Goal: Task Accomplishment & Management: Manage account settings

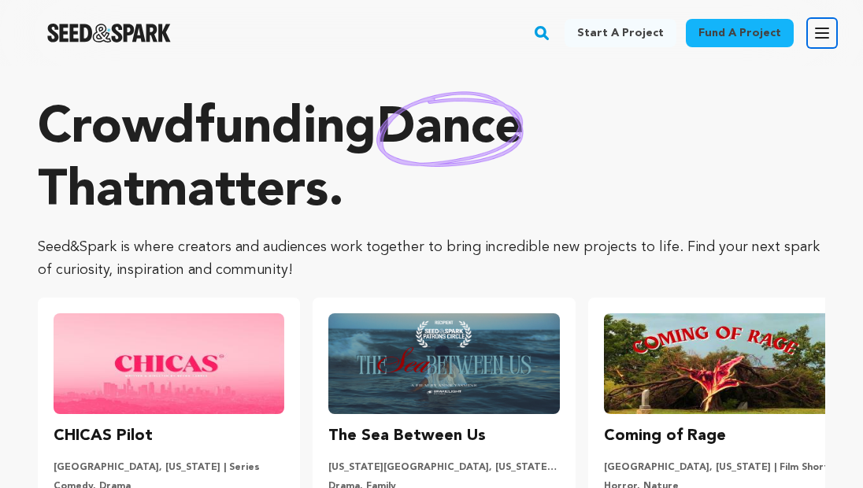
click at [821, 33] on icon "button" at bounding box center [822, 32] width 13 height 9
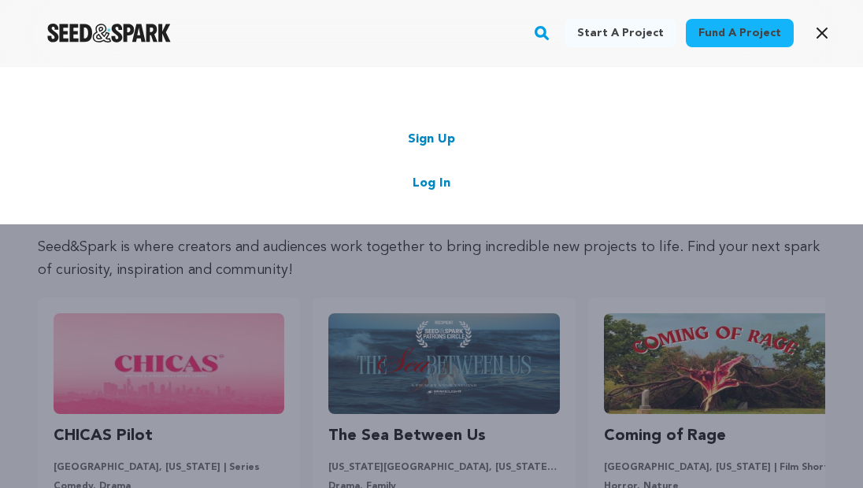
click at [432, 139] on link "Sign Up" at bounding box center [431, 139] width 47 height 19
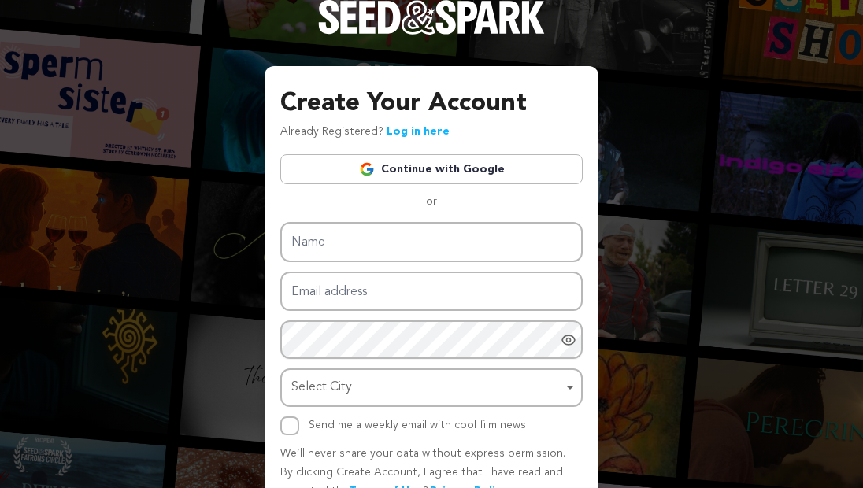
scroll to position [55, 0]
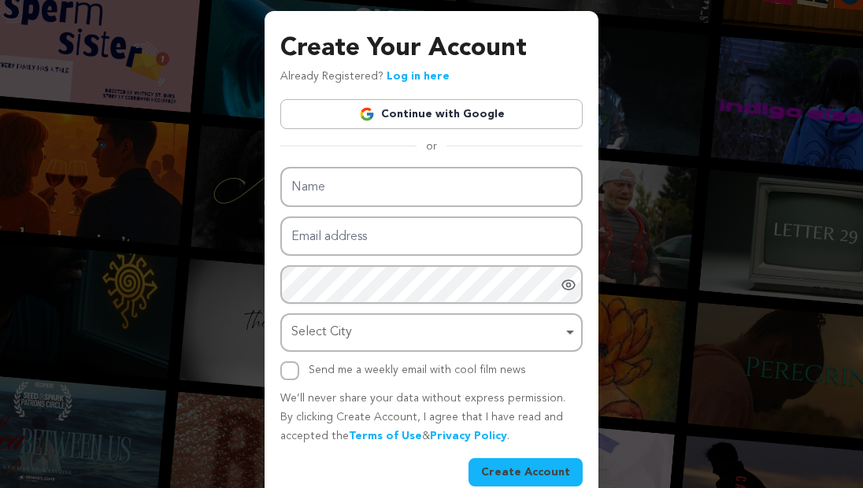
click at [428, 117] on link "Continue with Google" at bounding box center [431, 114] width 302 height 30
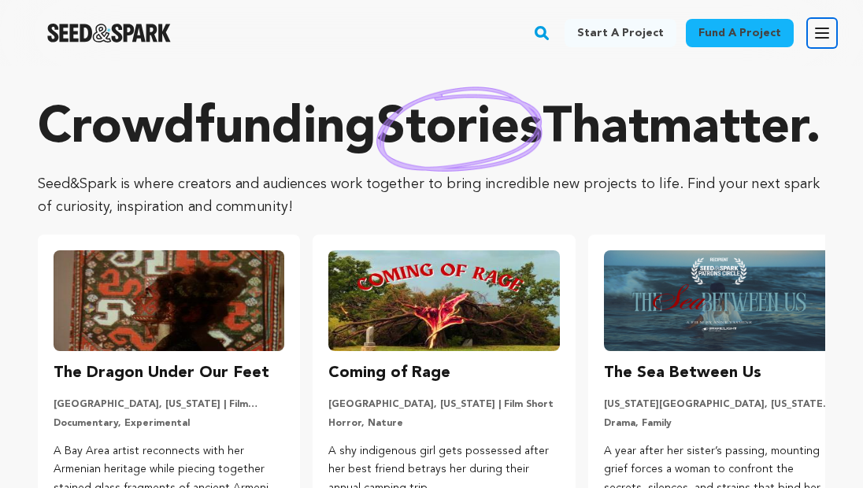
click at [832, 43] on button "Open main menu" at bounding box center [823, 33] width 32 height 32
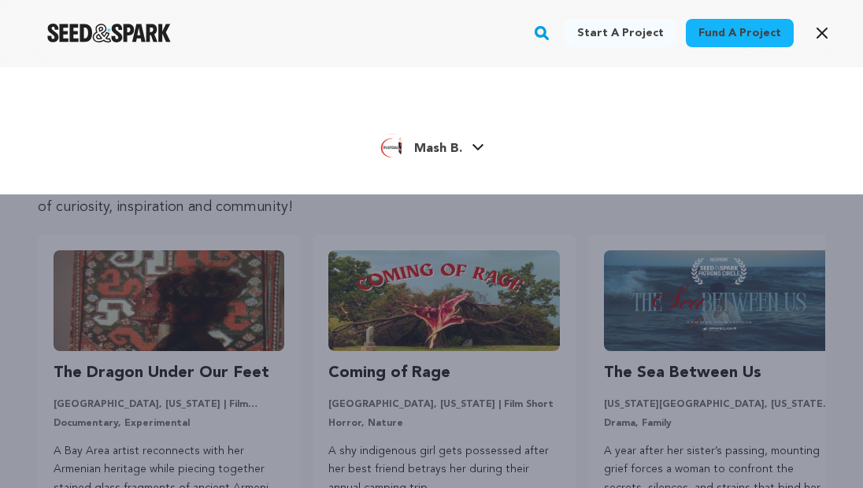
click at [458, 148] on span "Mash B." at bounding box center [438, 149] width 48 height 13
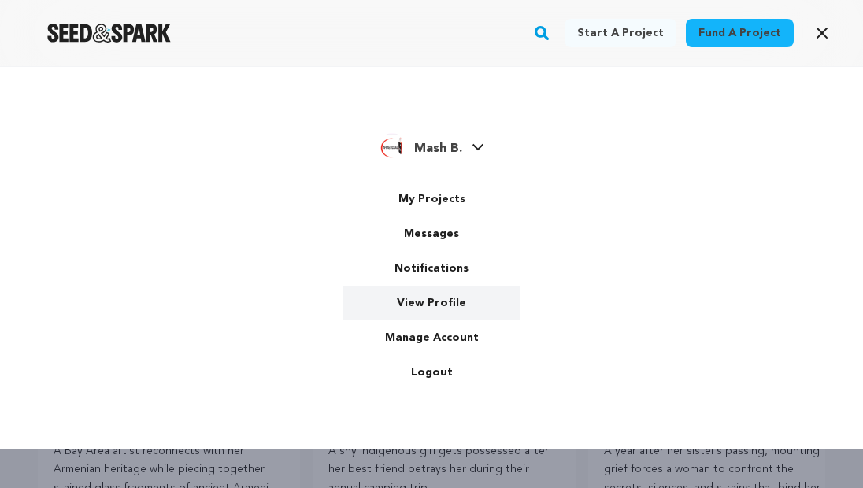
click at [440, 306] on link "View Profile" at bounding box center [431, 303] width 176 height 35
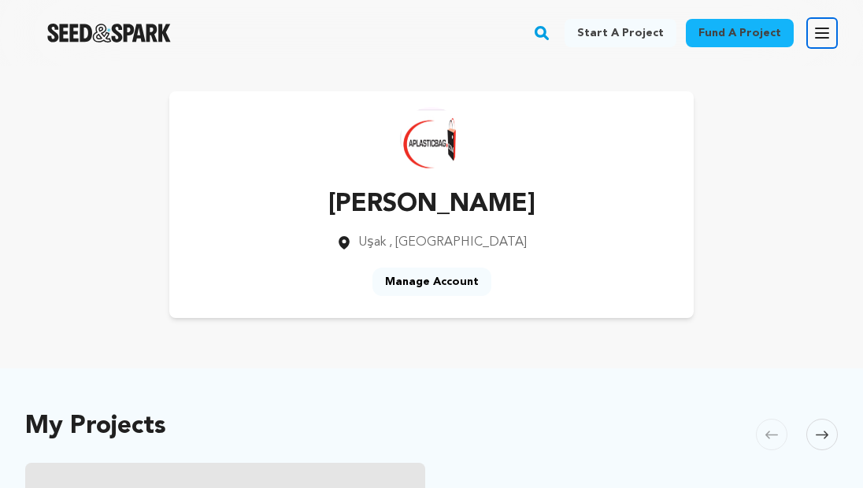
click at [820, 29] on icon "button" at bounding box center [822, 33] width 19 height 19
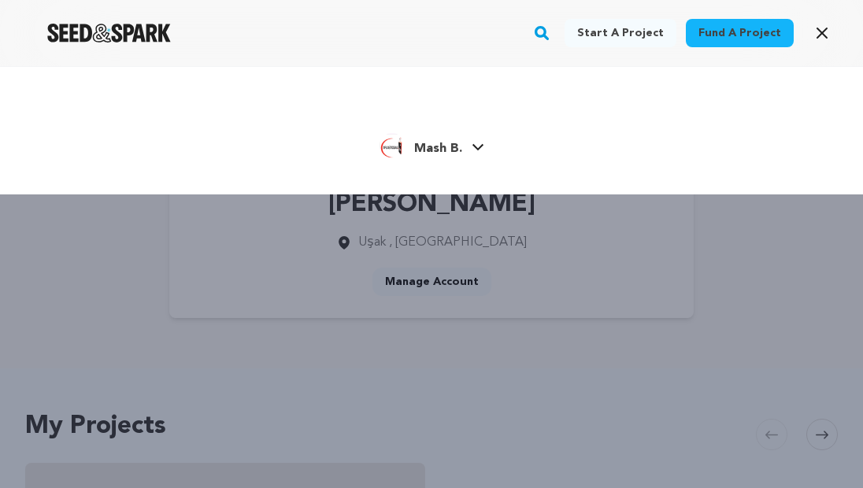
click at [476, 140] on link "Mash B. Mash B." at bounding box center [432, 144] width 105 height 28
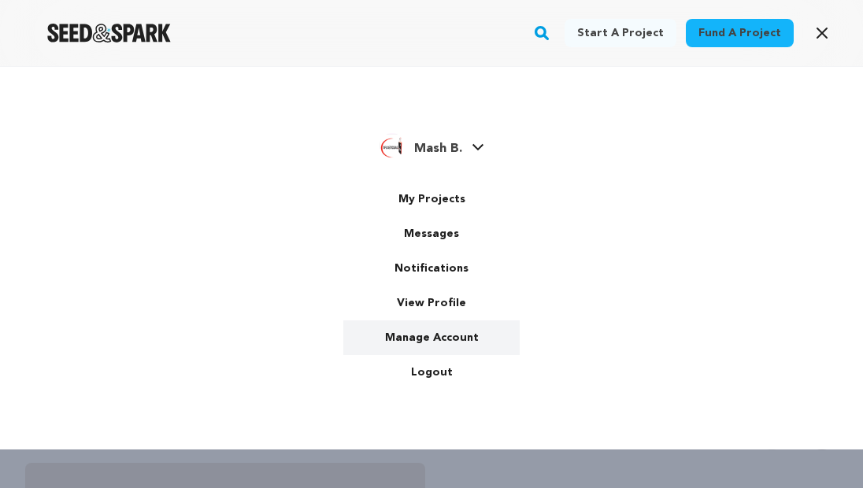
click at [432, 332] on link "Manage Account" at bounding box center [431, 338] width 176 height 35
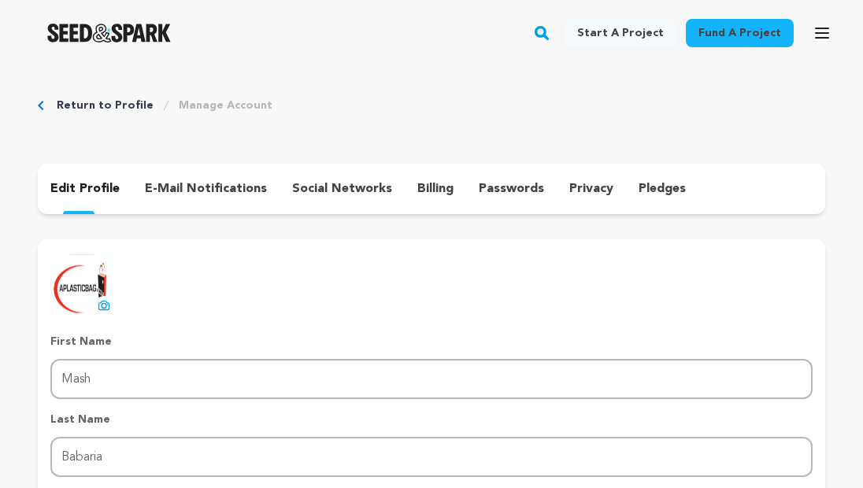
click at [350, 173] on div "edit profile e-mail notifications social networks billing passwords privacy ple…" at bounding box center [432, 189] width 788 height 50
click at [351, 193] on p "social networks" at bounding box center [342, 189] width 100 height 19
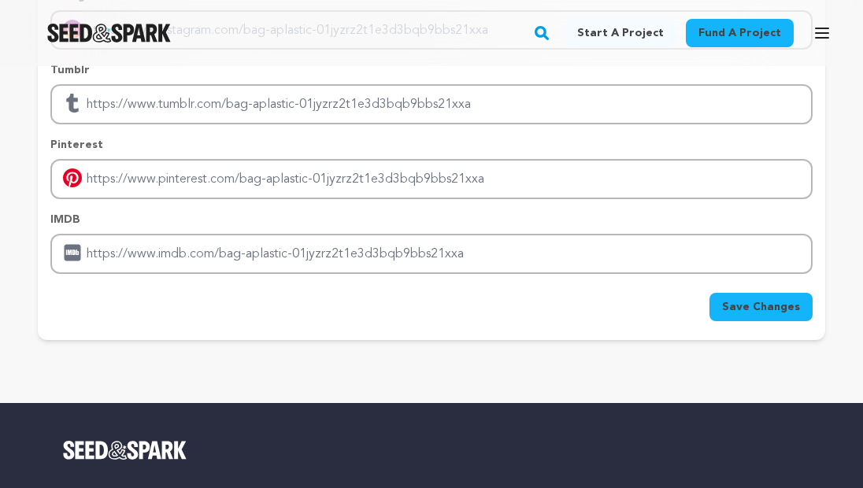
scroll to position [433, 0]
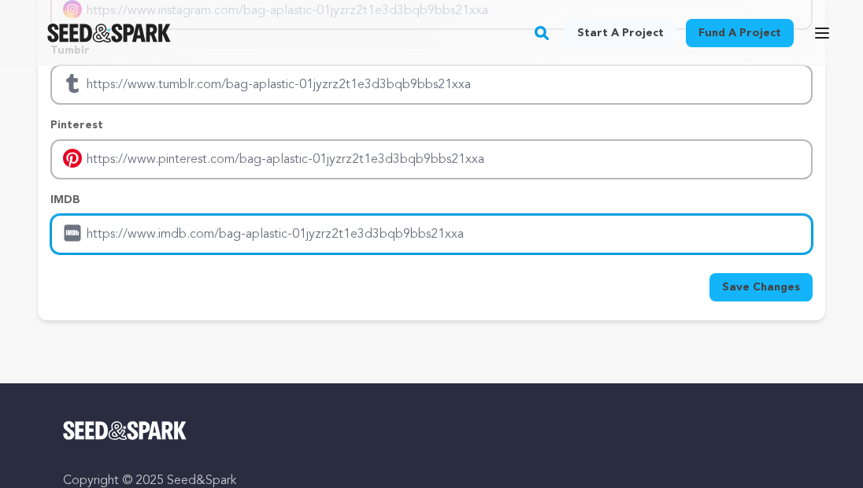
click at [329, 241] on input "Enter IMDB profile link" at bounding box center [431, 234] width 762 height 40
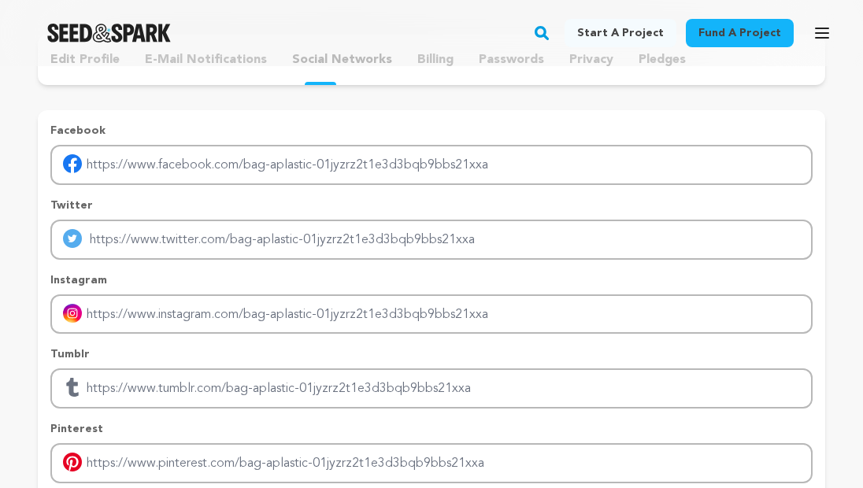
scroll to position [0, 0]
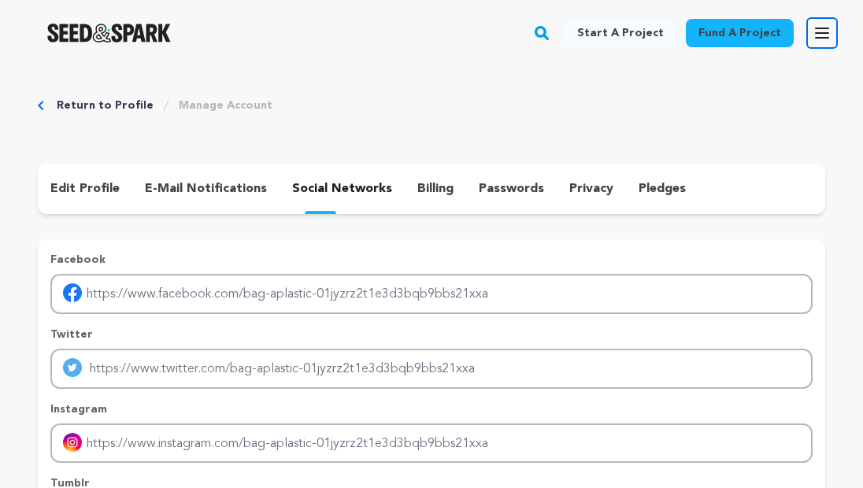
click at [822, 28] on icon "button" at bounding box center [822, 32] width 13 height 9
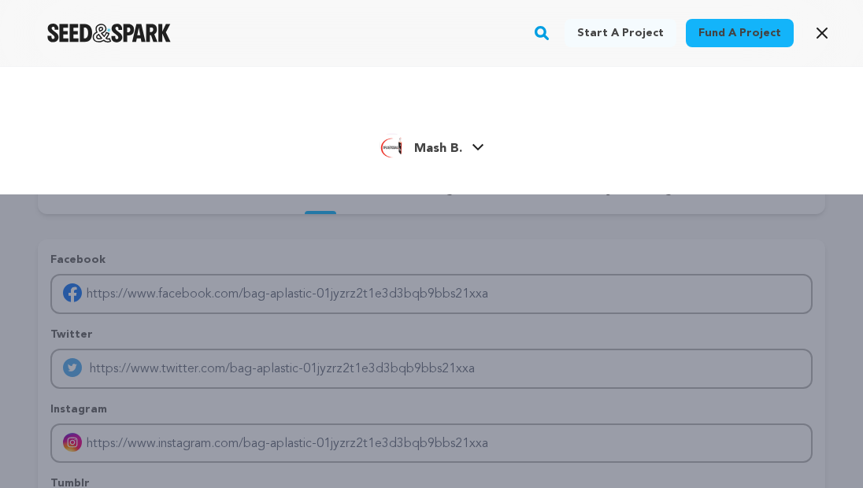
click at [455, 155] on h4 "Mash B." at bounding box center [438, 148] width 48 height 19
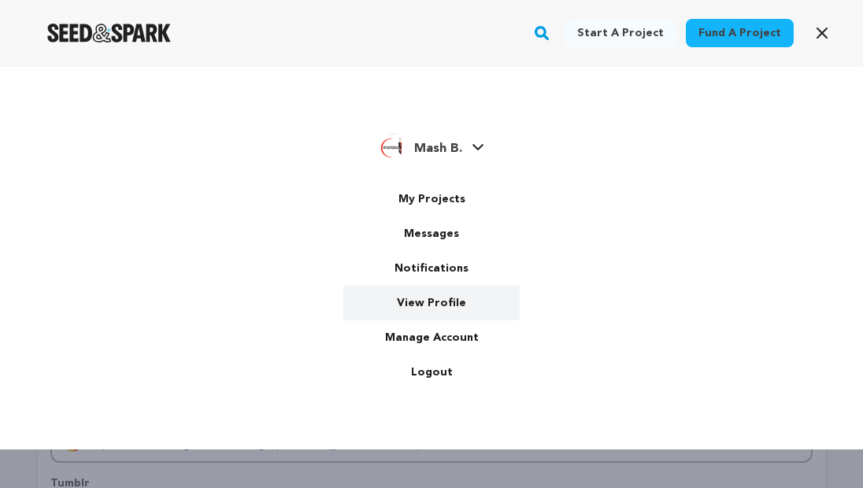
click at [442, 299] on link "View Profile" at bounding box center [431, 303] width 176 height 35
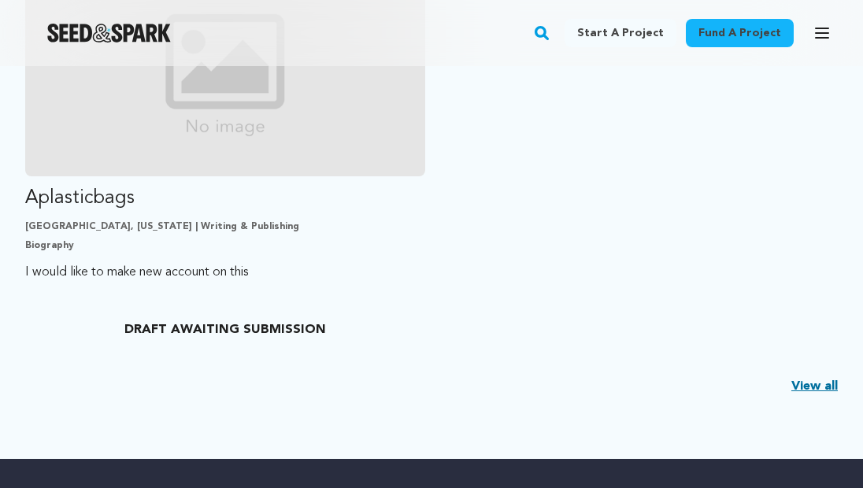
scroll to position [517, 0]
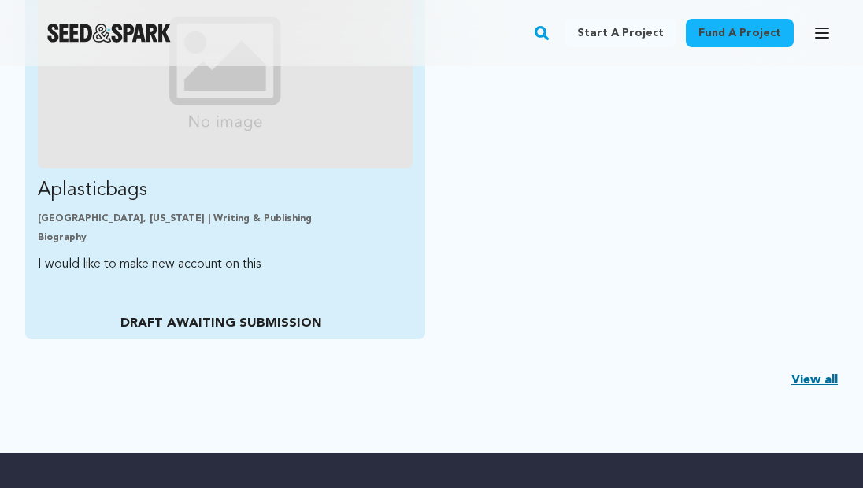
click at [250, 325] on p "DRAFT AWAITING SUBMISSION" at bounding box center [221, 323] width 367 height 19
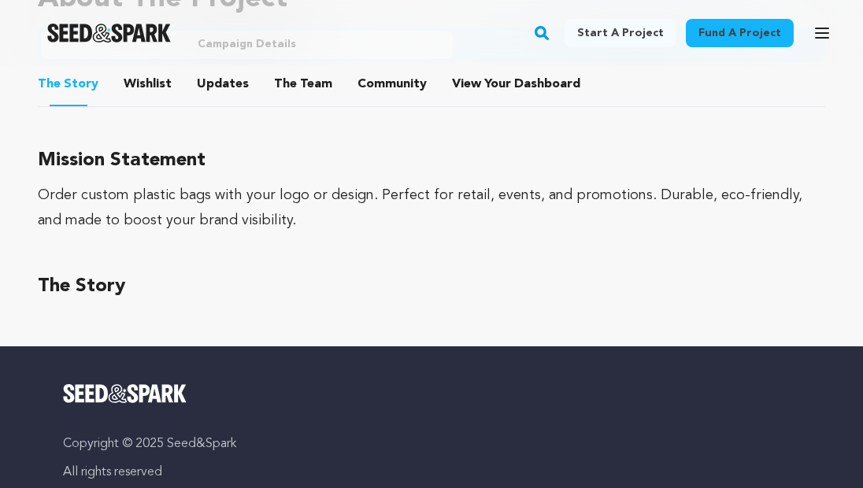
scroll to position [971, 0]
